Goal: Navigation & Orientation: Find specific page/section

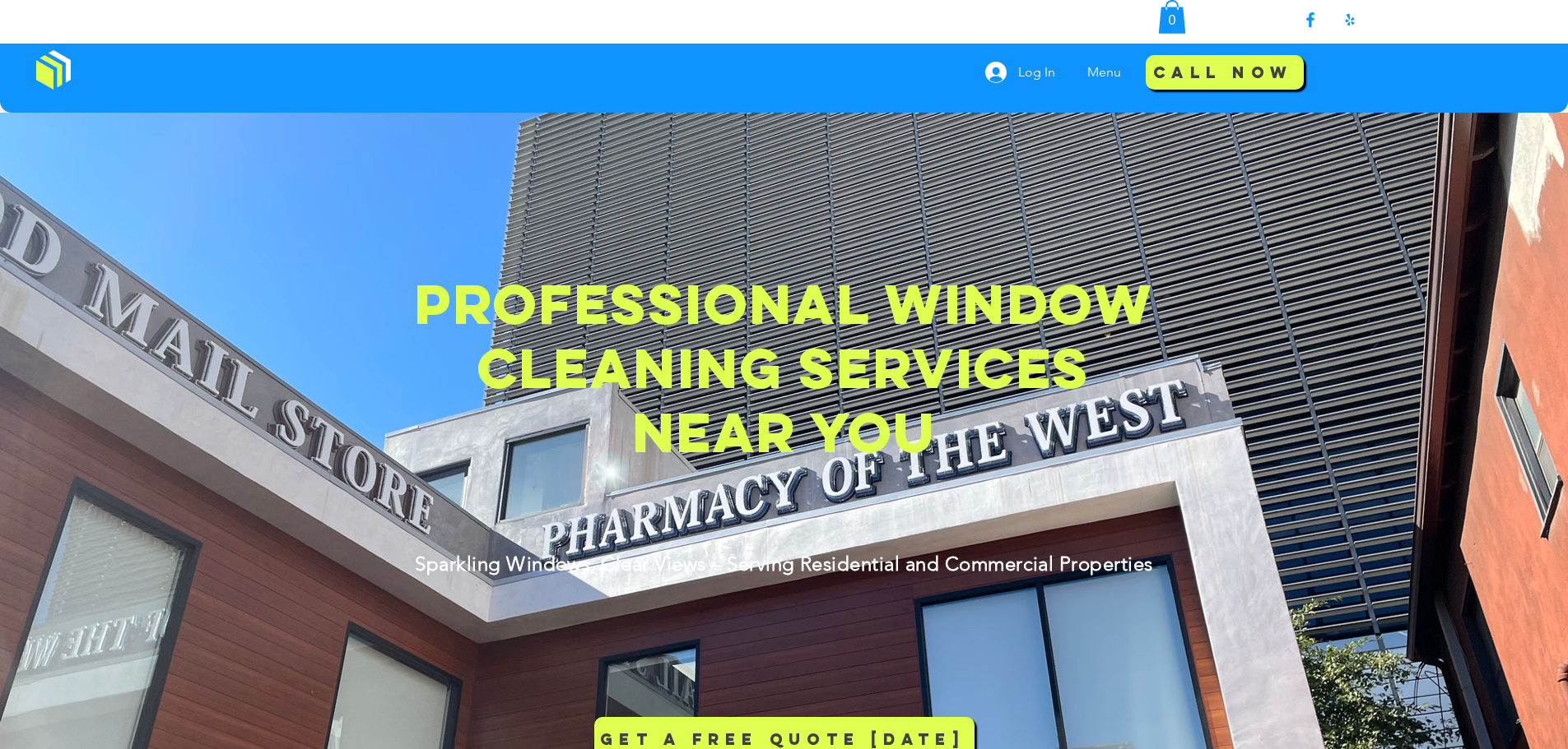
click at [36, 66] on img at bounding box center [53, 70] width 35 height 39
click at [43, 69] on img at bounding box center [53, 70] width 35 height 39
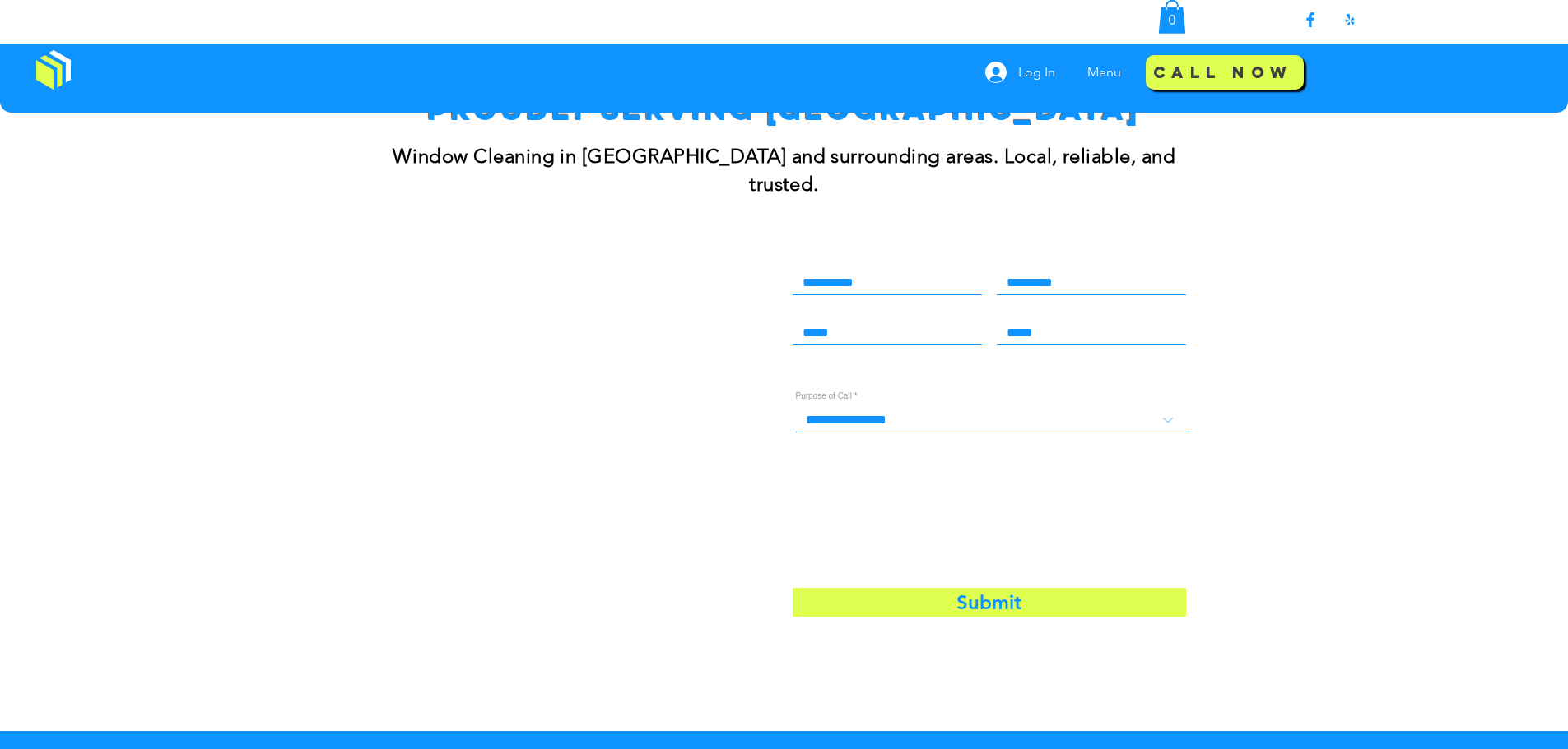
scroll to position [2139, 0]
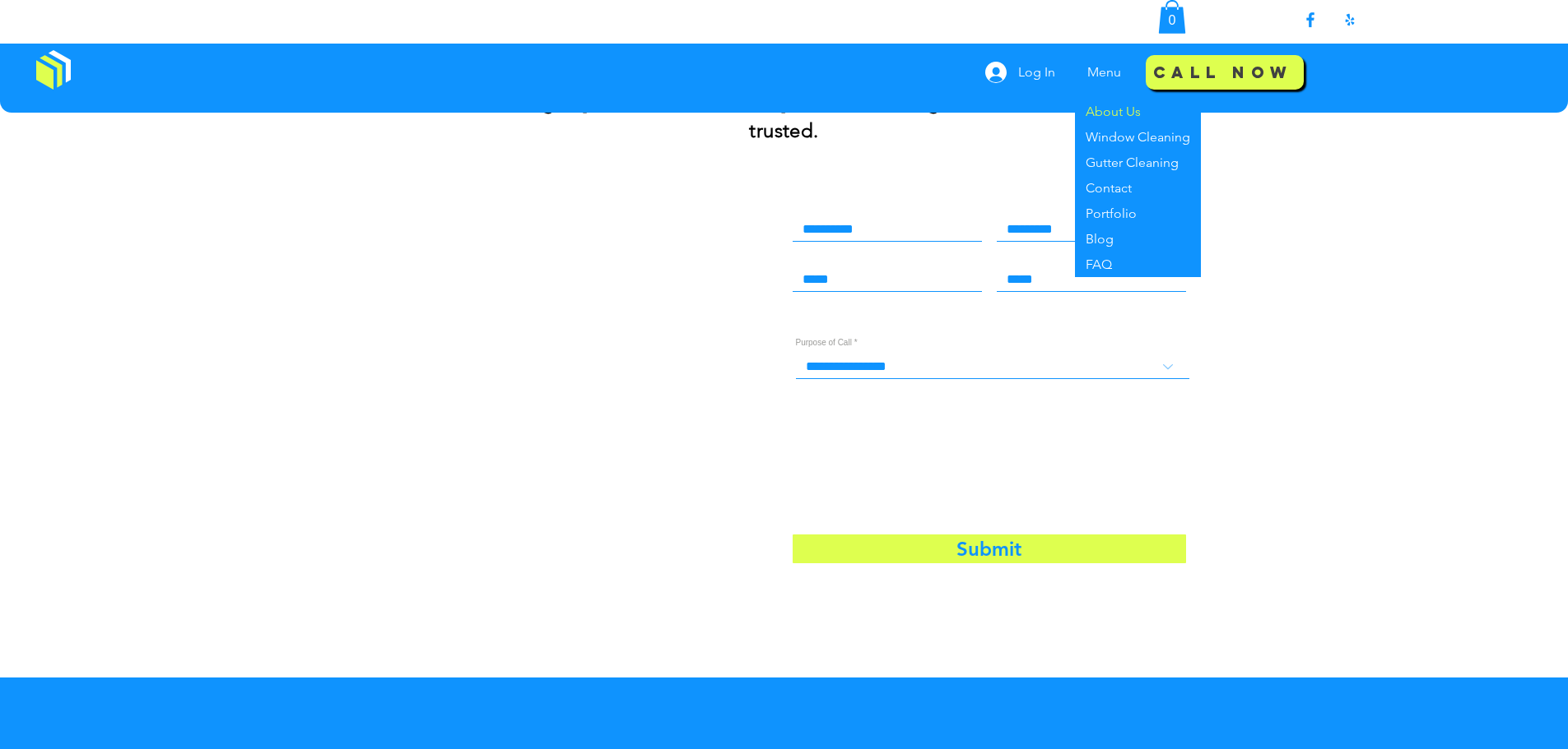
click at [1097, 106] on p "About Us" at bounding box center [1113, 111] width 68 height 26
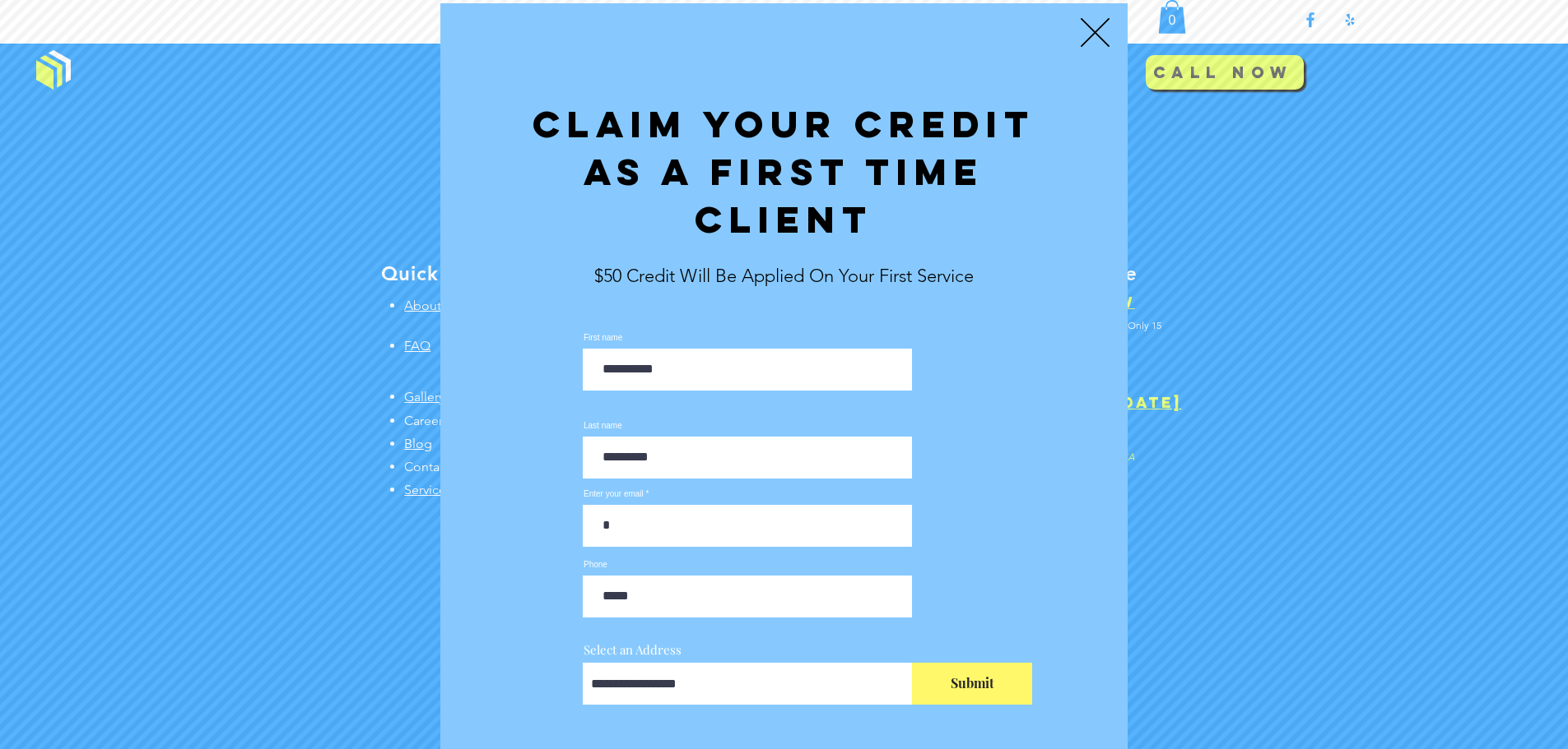
click at [1098, 37] on icon "Back to site" at bounding box center [1095, 32] width 28 height 28
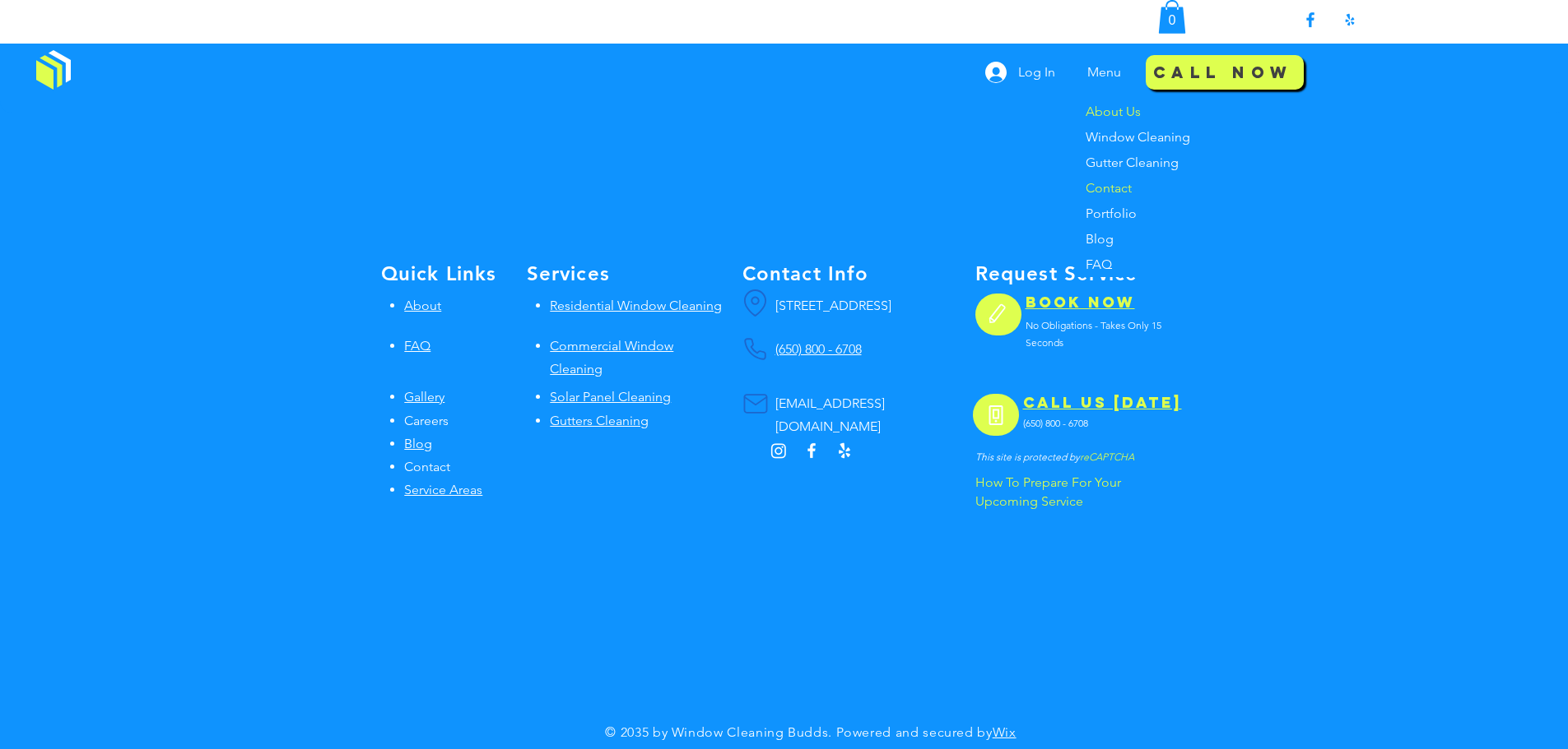
click at [1110, 186] on p "Contact" at bounding box center [1108, 187] width 59 height 26
